Goal: Task Accomplishment & Management: Complete application form

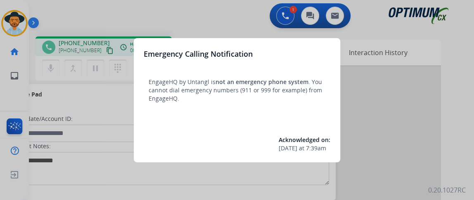
click at [112, 136] on div at bounding box center [237, 100] width 474 height 200
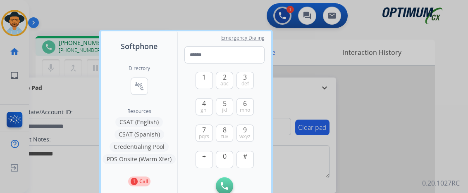
click at [310, 60] on div at bounding box center [234, 96] width 468 height 193
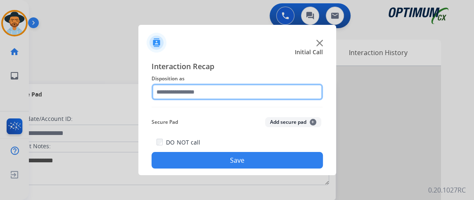
click at [270, 91] on input "text" at bounding box center [237, 91] width 171 height 17
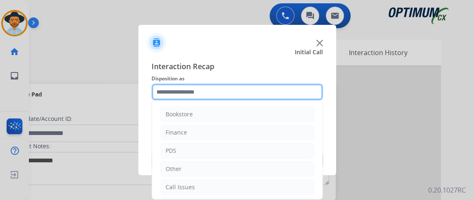
scroll to position [54, 0]
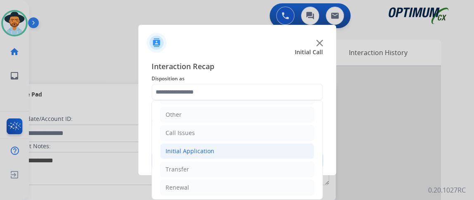
click at [246, 148] on li "Initial Application" at bounding box center [237, 151] width 154 height 16
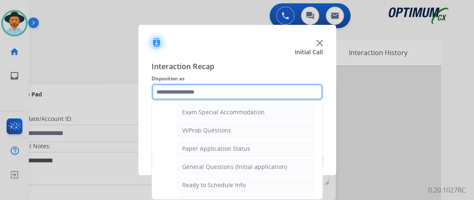
scroll to position [429, 0]
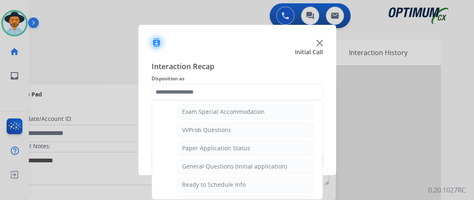
click at [296, 161] on li "General Questions (Initial application)" at bounding box center [246, 166] width 138 height 16
click at [296, 161] on button "Save" at bounding box center [237, 160] width 171 height 17
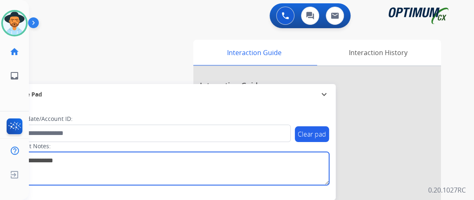
click at [295, 162] on textarea at bounding box center [169, 168] width 319 height 33
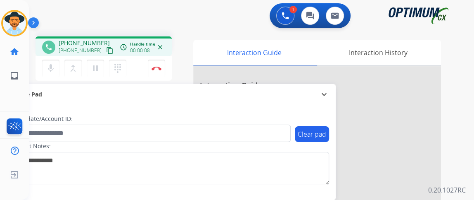
click at [106, 51] on mat-icon "content_copy" at bounding box center [109, 50] width 7 height 7
click at [106, 47] on mat-icon "content_copy" at bounding box center [109, 50] width 7 height 7
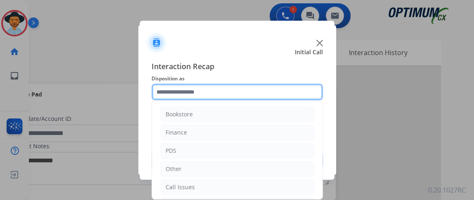
click at [199, 96] on input "text" at bounding box center [237, 91] width 171 height 17
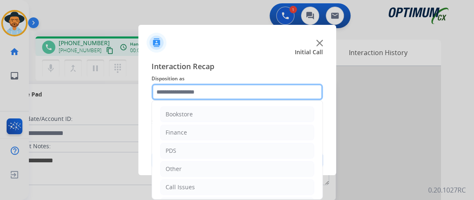
scroll to position [54, 0]
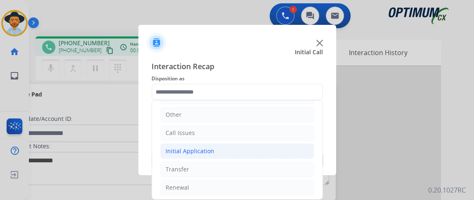
click at [264, 153] on li "Initial Application" at bounding box center [237, 151] width 154 height 16
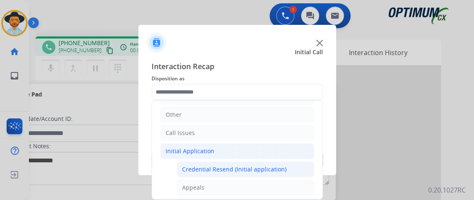
click at [263, 162] on li "Credential Resend (Initial application)" at bounding box center [246, 169] width 138 height 16
type input "**********"
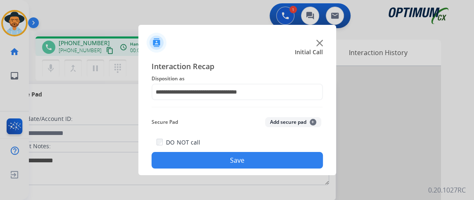
click at [263, 162] on button "Save" at bounding box center [237, 160] width 171 height 17
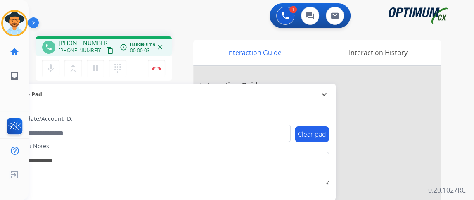
click at [105, 54] on button "content_copy" at bounding box center [110, 50] width 10 height 10
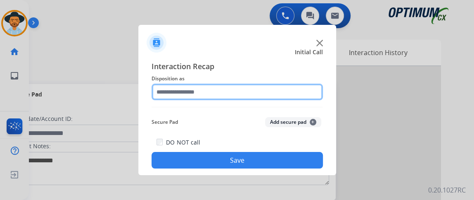
click at [217, 92] on input "text" at bounding box center [237, 91] width 171 height 17
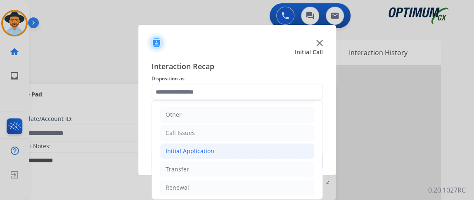
click at [257, 154] on li "Initial Application" at bounding box center [237, 151] width 154 height 16
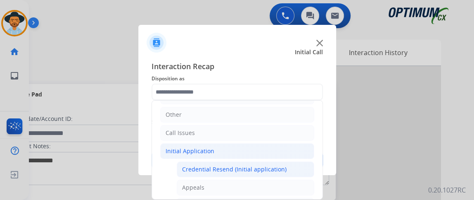
click at [258, 162] on li "Credential Resend (Initial application)" at bounding box center [246, 169] width 138 height 16
type input "**********"
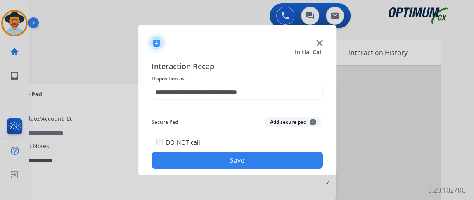
click at [258, 162] on button "Save" at bounding box center [237, 160] width 171 height 17
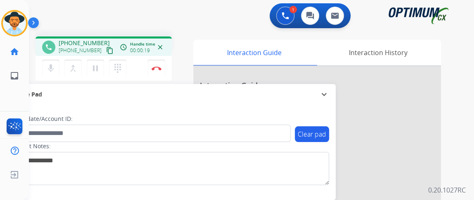
click at [105, 54] on button "content_copy" at bounding box center [110, 50] width 10 height 10
click at [54, 61] on button "mic Mute" at bounding box center [50, 68] width 17 height 17
click at [54, 61] on button "mic_off Mute" at bounding box center [50, 68] width 17 height 17
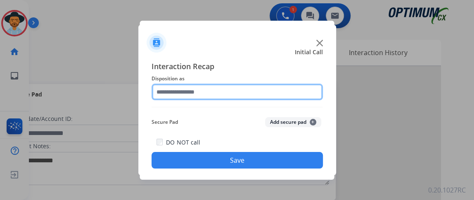
click at [219, 91] on input "text" at bounding box center [237, 91] width 171 height 17
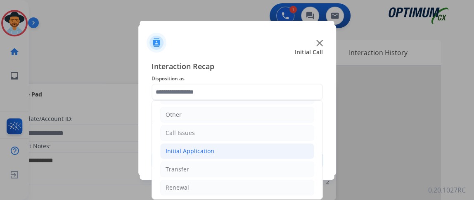
click at [281, 149] on li "Initial Application" at bounding box center [237, 151] width 154 height 16
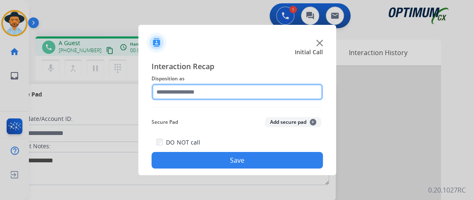
click at [260, 92] on input "text" at bounding box center [237, 91] width 171 height 17
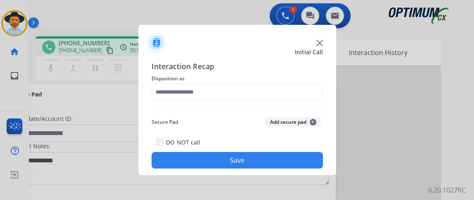
click at [321, 116] on div "Secure Pad Add secure pad +" at bounding box center [237, 122] width 171 height 17
click at [313, 104] on div "Interaction Recap Disposition as Secure Pad Add secure pad + DO NOT call Save" at bounding box center [237, 114] width 171 height 108
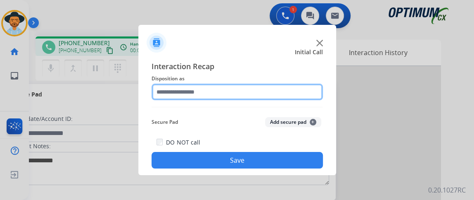
click at [308, 91] on input "text" at bounding box center [237, 91] width 171 height 17
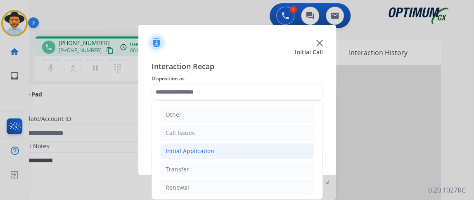
click at [285, 151] on li "Initial Application" at bounding box center [237, 151] width 154 height 16
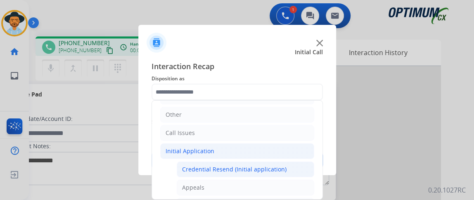
click at [285, 162] on li "Credential Resend (Initial application)" at bounding box center [246, 169] width 138 height 16
type input "**********"
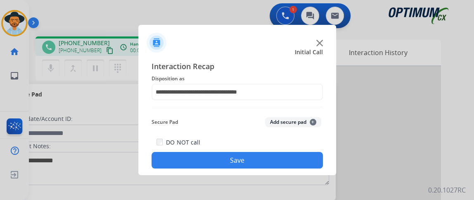
click at [285, 162] on button "Save" at bounding box center [237, 160] width 171 height 17
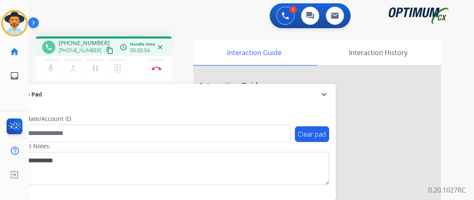
click at [106, 52] on mat-icon "content_copy" at bounding box center [109, 50] width 7 height 7
click at [106, 50] on mat-icon "content_copy" at bounding box center [109, 50] width 7 height 7
click at [56, 66] on button "mic Mute" at bounding box center [50, 68] width 17 height 17
click at [56, 65] on button "mic_off Mute" at bounding box center [50, 68] width 17 height 17
click at [55, 66] on mat-icon "mic" at bounding box center [51, 68] width 10 height 10
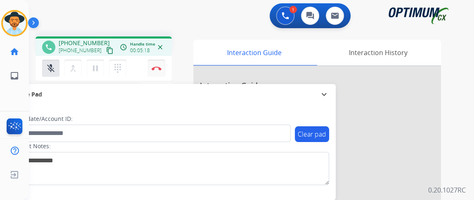
click at [161, 62] on button "Disconnect" at bounding box center [156, 68] width 17 height 17
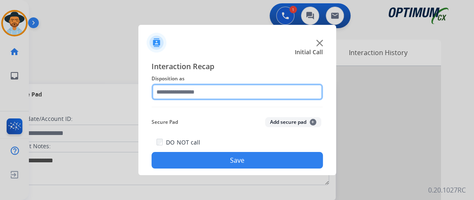
click at [278, 98] on input "text" at bounding box center [237, 91] width 171 height 17
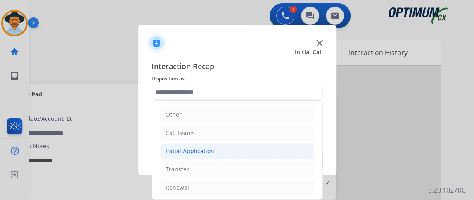
click at [223, 153] on li "Initial Application" at bounding box center [237, 151] width 154 height 16
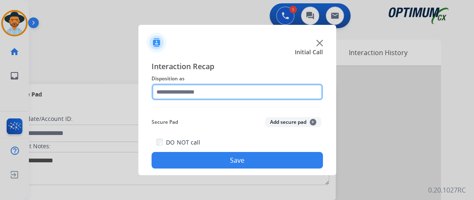
click at [302, 90] on input "text" at bounding box center [237, 91] width 171 height 17
click at [320, 95] on input "text" at bounding box center [237, 91] width 171 height 17
click at [321, 95] on input "text" at bounding box center [237, 91] width 171 height 17
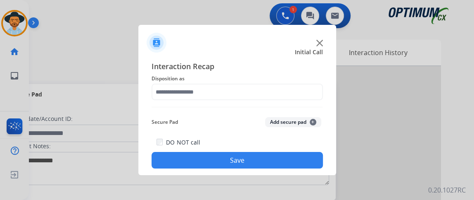
click at [328, 111] on div "Interaction Recap Disposition as Secure Pad Add secure pad + DO NOT call Save" at bounding box center [237, 114] width 198 height 121
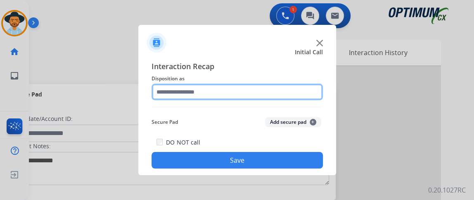
click at [312, 99] on input "text" at bounding box center [237, 91] width 171 height 17
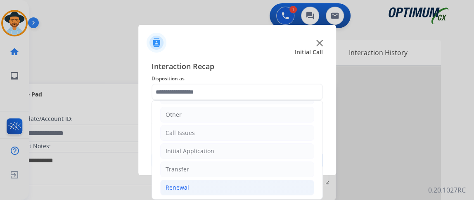
click at [288, 181] on li "Renewal" at bounding box center [237, 187] width 154 height 16
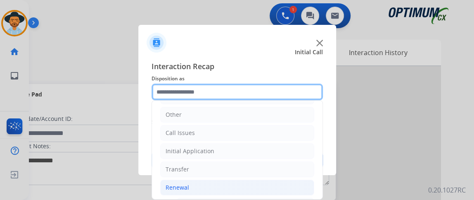
scroll to position [179, 0]
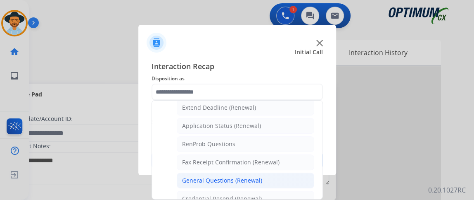
click at [302, 175] on li "General Questions (Renewal)" at bounding box center [246, 180] width 138 height 16
type input "**********"
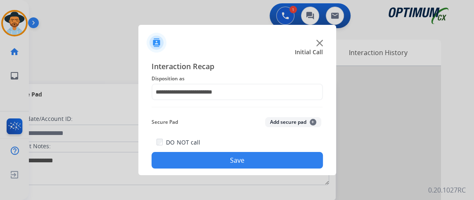
click at [298, 168] on div "**********" at bounding box center [237, 114] width 198 height 121
click at [298, 162] on button "Save" at bounding box center [237, 160] width 171 height 17
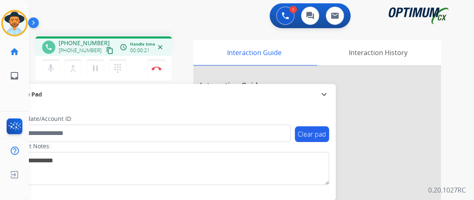
click at [106, 52] on mat-icon "content_copy" at bounding box center [109, 50] width 7 height 7
click at [160, 67] on img at bounding box center [157, 68] width 10 height 4
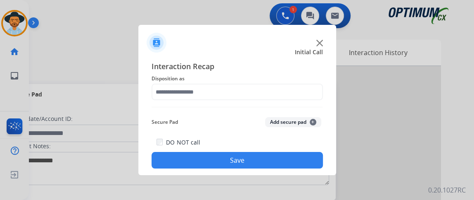
click at [250, 82] on span "Disposition as" at bounding box center [237, 79] width 171 height 10
click at [250, 79] on span "Disposition as" at bounding box center [237, 79] width 171 height 10
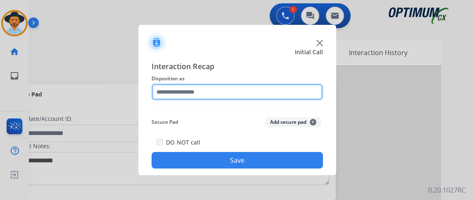
click at [253, 87] on input "text" at bounding box center [237, 91] width 171 height 17
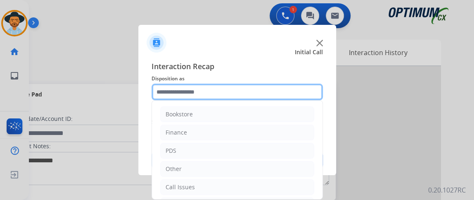
scroll to position [54, 0]
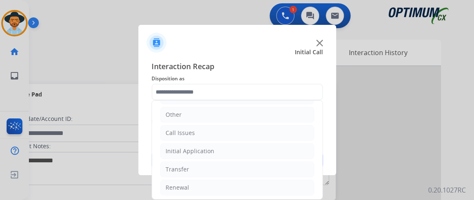
click at [248, 177] on ul "Bookstore Finance PDS Other Call Issues Initial Application Transfer Renewal" at bounding box center [237, 123] width 171 height 155
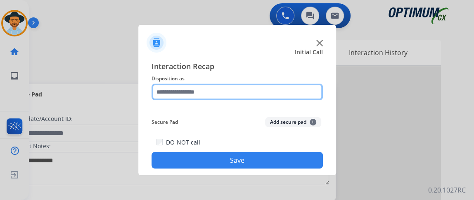
click at [247, 89] on input "text" at bounding box center [237, 91] width 171 height 17
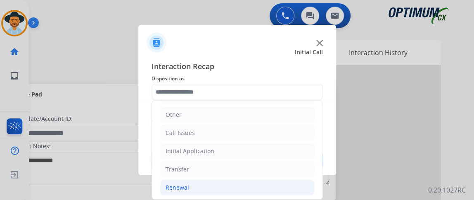
click at [280, 181] on li "Renewal" at bounding box center [237, 187] width 154 height 16
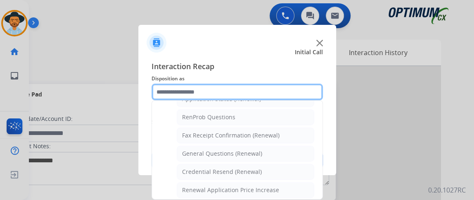
scroll to position [207, 0]
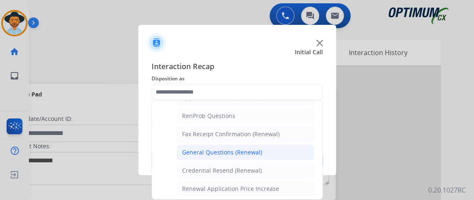
click at [295, 147] on li "General Questions (Renewal)" at bounding box center [246, 152] width 138 height 16
type input "**********"
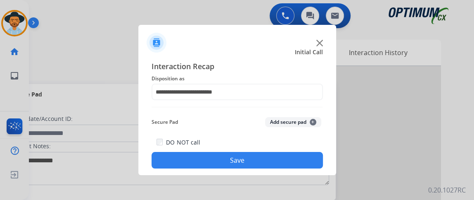
click at [291, 159] on button "Save" at bounding box center [237, 160] width 171 height 17
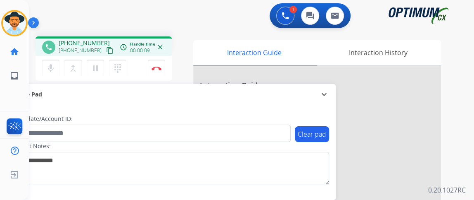
click at [104, 45] on div "+17622174331 +17622174331 content_copy" at bounding box center [87, 47] width 56 height 17
click at [106, 52] on mat-icon "content_copy" at bounding box center [109, 50] width 7 height 7
click at [106, 51] on mat-icon "content_copy" at bounding box center [109, 50] width 7 height 7
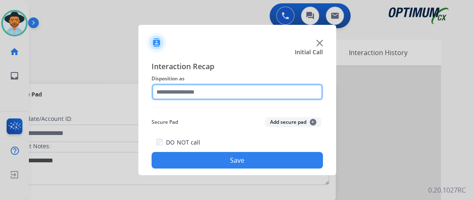
click at [209, 93] on input "text" at bounding box center [237, 91] width 171 height 17
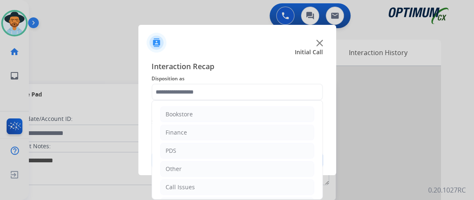
click at [236, 157] on div "PDS" at bounding box center [237, 151] width 154 height 16
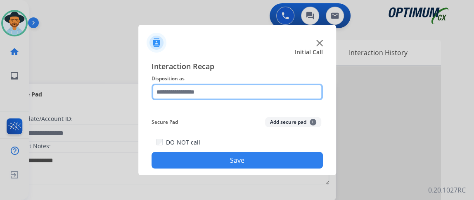
click at [294, 87] on input "text" at bounding box center [237, 91] width 171 height 17
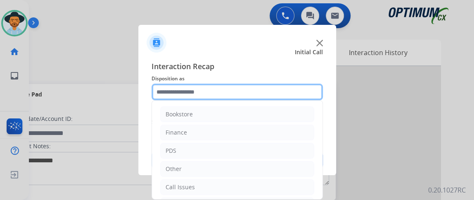
scroll to position [54, 0]
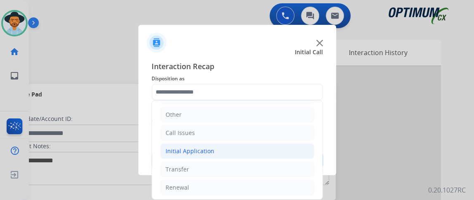
drag, startPoint x: 269, startPoint y: 143, endPoint x: 269, endPoint y: 149, distance: 6.6
click at [269, 143] on li "Initial Application" at bounding box center [237, 151] width 154 height 16
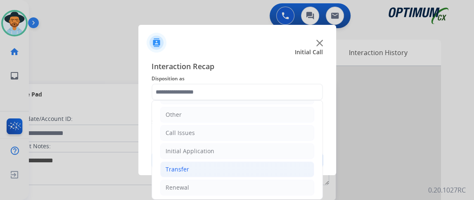
click at [269, 167] on li "Transfer" at bounding box center [237, 169] width 154 height 16
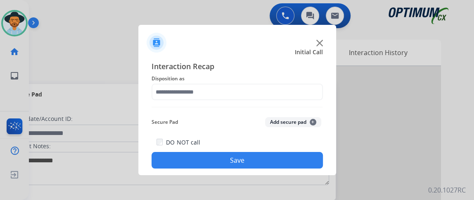
click at [276, 71] on span "Interaction Recap" at bounding box center [237, 66] width 171 height 13
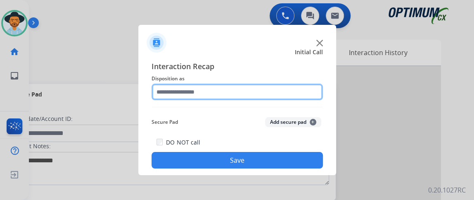
click at [310, 92] on input "text" at bounding box center [237, 91] width 171 height 17
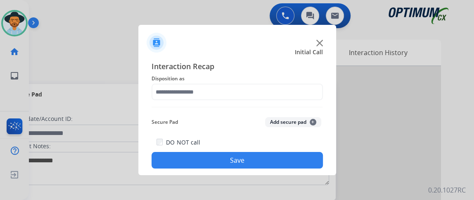
click at [318, 106] on div "Interaction Recap Disposition as Secure Pad Add secure pad + DO NOT call Save" at bounding box center [237, 114] width 171 height 108
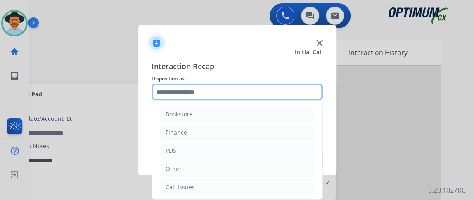
click at [310, 98] on input "text" at bounding box center [237, 91] width 171 height 17
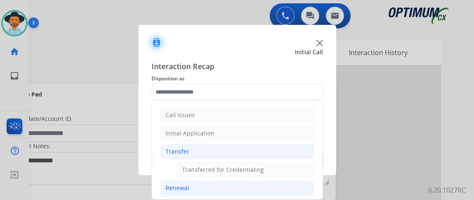
click at [235, 180] on li "Renewal" at bounding box center [237, 188] width 154 height 16
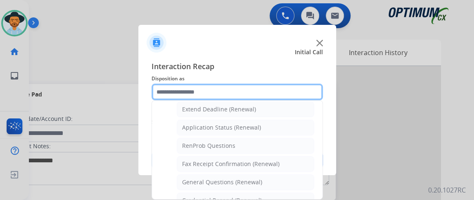
scroll to position [182, 0]
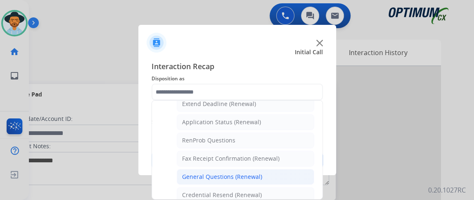
click at [284, 179] on li "General Questions (Renewal)" at bounding box center [246, 177] width 138 height 16
type input "**********"
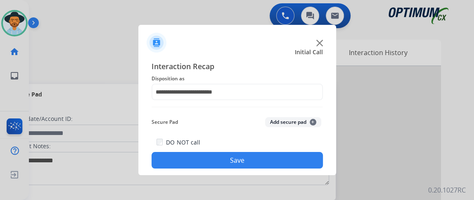
click at [276, 163] on button "Save" at bounding box center [237, 160] width 171 height 17
click at [267, 161] on button "Save" at bounding box center [237, 160] width 171 height 17
